Goal: Check status

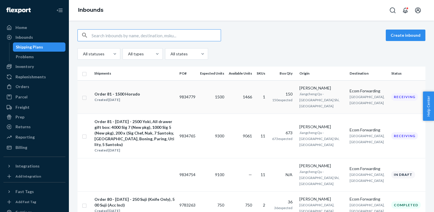
click at [224, 95] on span "1500" at bounding box center [219, 96] width 9 height 5
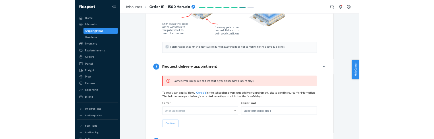
scroll to position [702, 0]
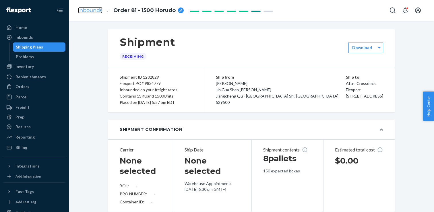
click at [93, 10] on link "Inbounds" at bounding box center [90, 10] width 24 height 6
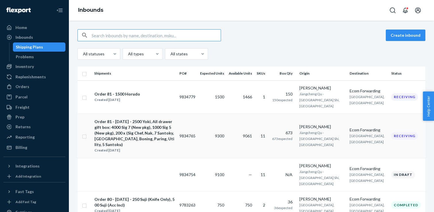
click at [227, 122] on td "9300" at bounding box center [212, 136] width 29 height 45
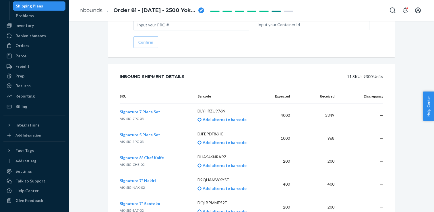
scroll to position [809, 0]
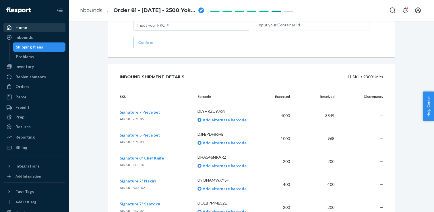
click at [41, 28] on div "Home" at bounding box center [34, 28] width 61 height 8
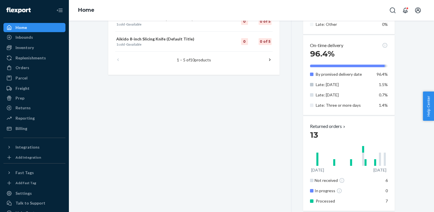
scroll to position [445, 0]
